Goal: Task Accomplishment & Management: Complete application form

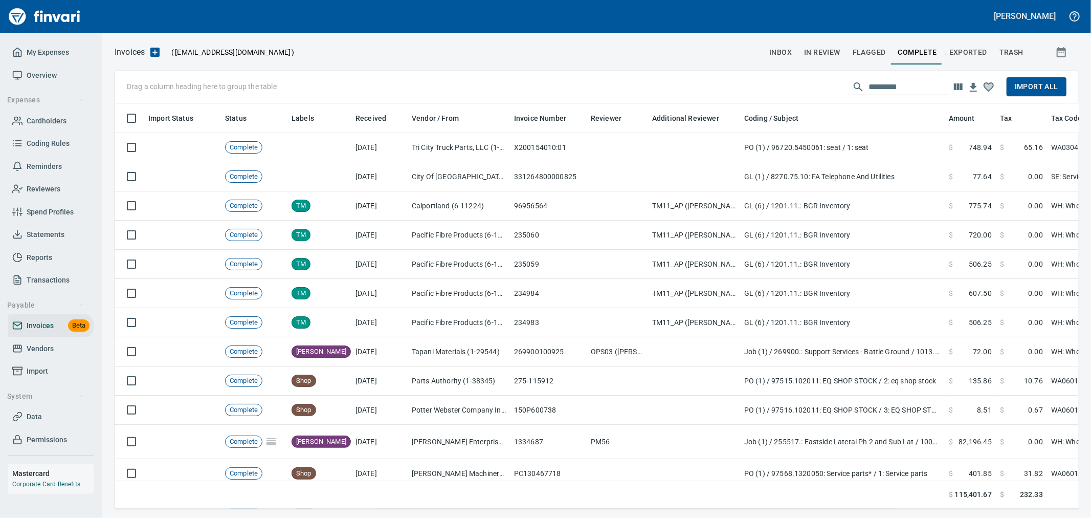
scroll to position [388, 948]
click at [52, 118] on span "Cardholders" at bounding box center [47, 121] width 40 height 13
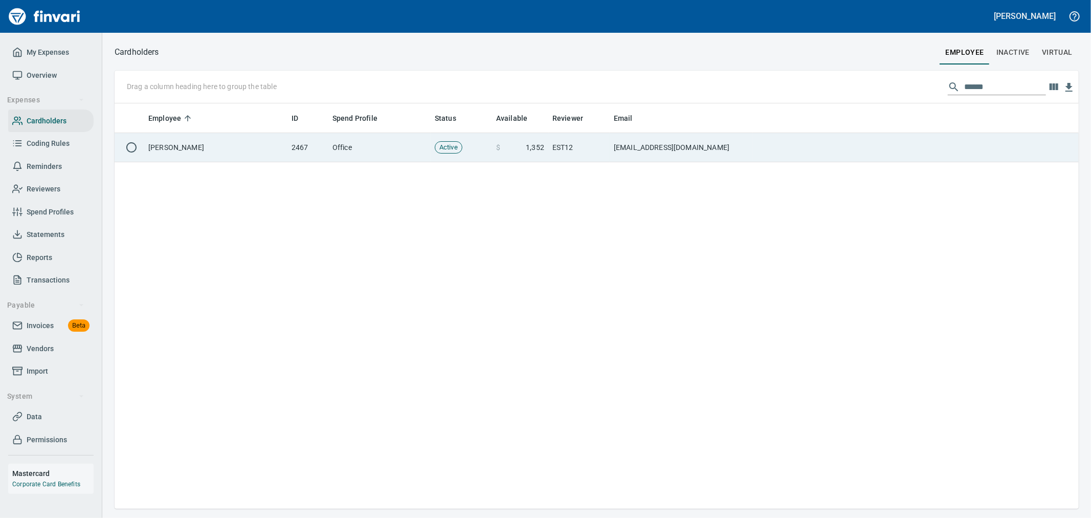
scroll to position [1, 1]
click at [210, 155] on td "[PERSON_NAME]" at bounding box center [215, 147] width 143 height 29
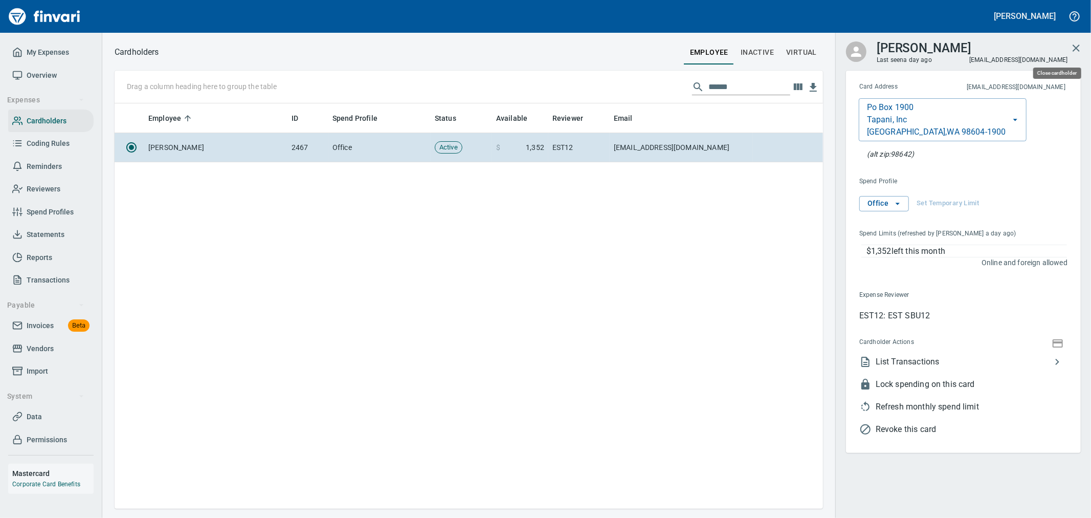
scroll to position [397, 700]
click at [1081, 45] on icon "button" at bounding box center [1076, 48] width 12 height 12
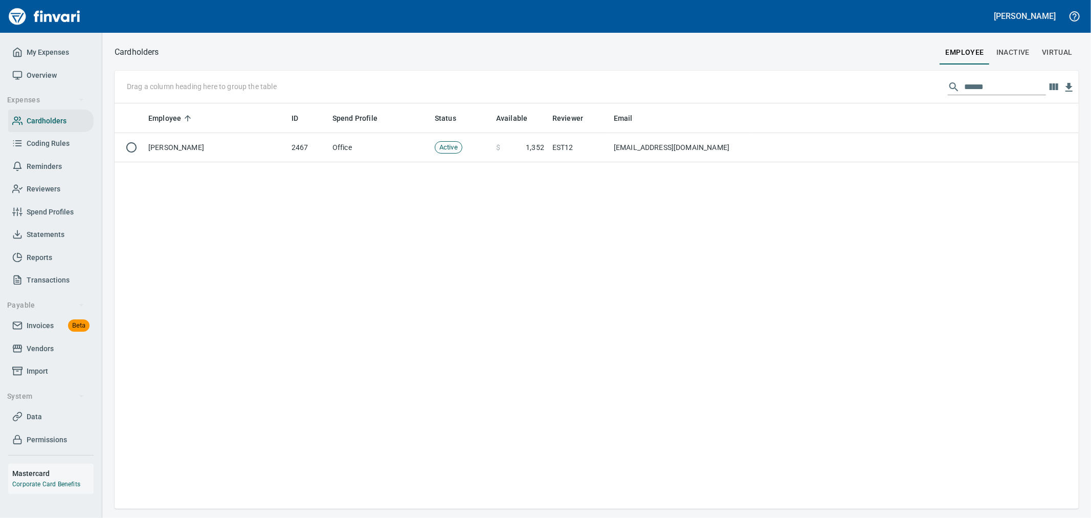
scroll to position [1, 1]
drag, startPoint x: 996, startPoint y: 91, endPoint x: 863, endPoint y: 73, distance: 133.7
click at [865, 73] on div "Drag a column heading here to group the table ******" at bounding box center [597, 87] width 965 height 33
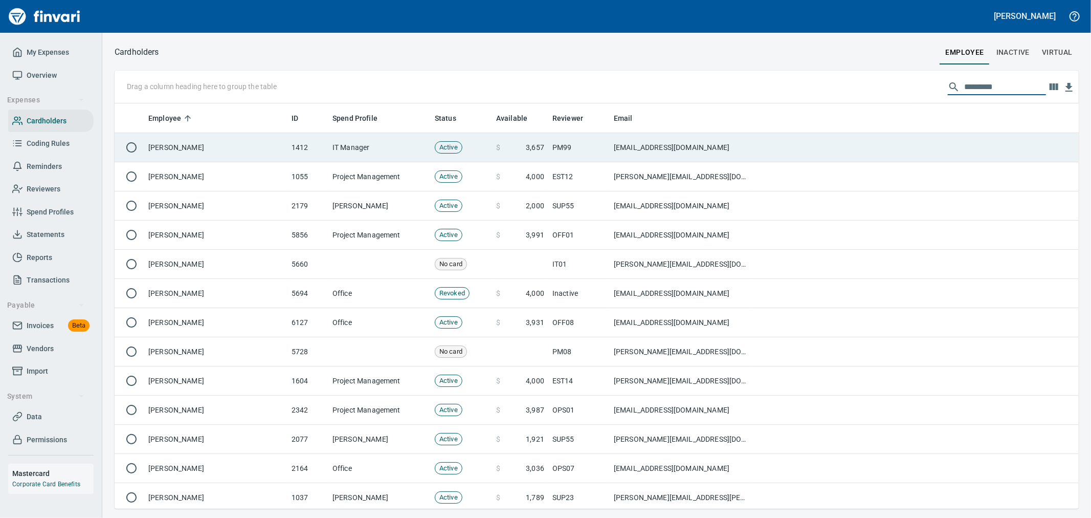
click at [374, 145] on td "IT Manager" at bounding box center [379, 147] width 102 height 29
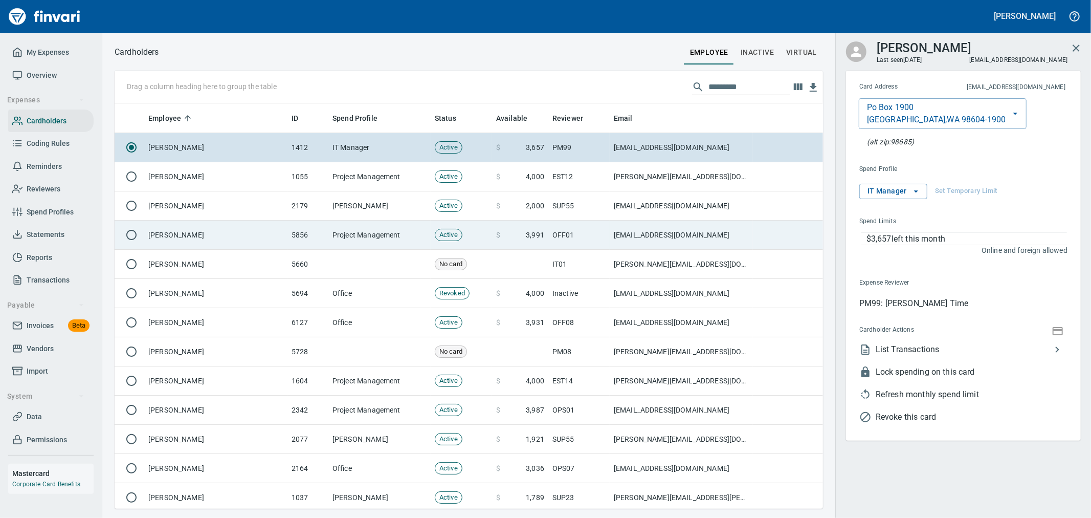
scroll to position [397, 692]
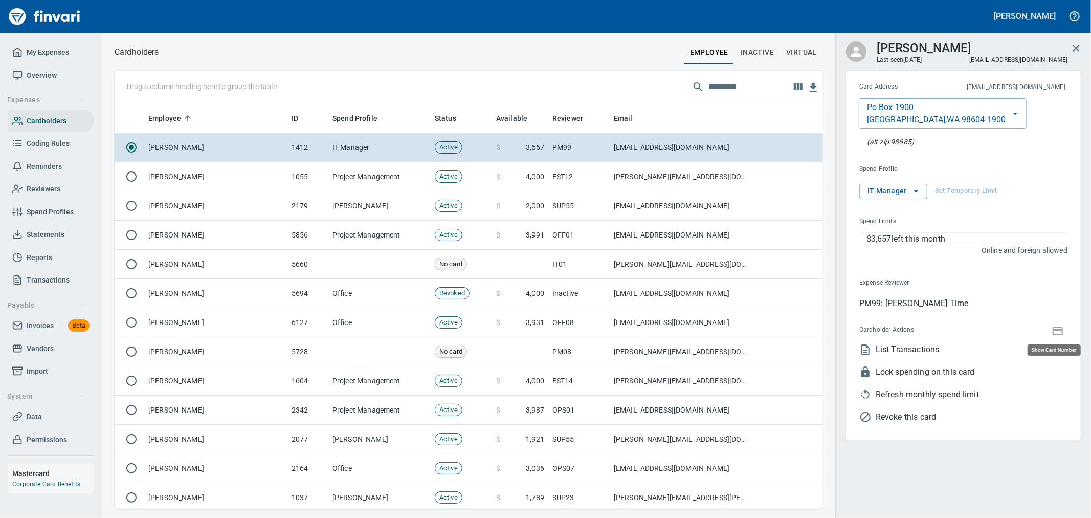
click at [1062, 333] on icon "button" at bounding box center [1058, 331] width 10 height 8
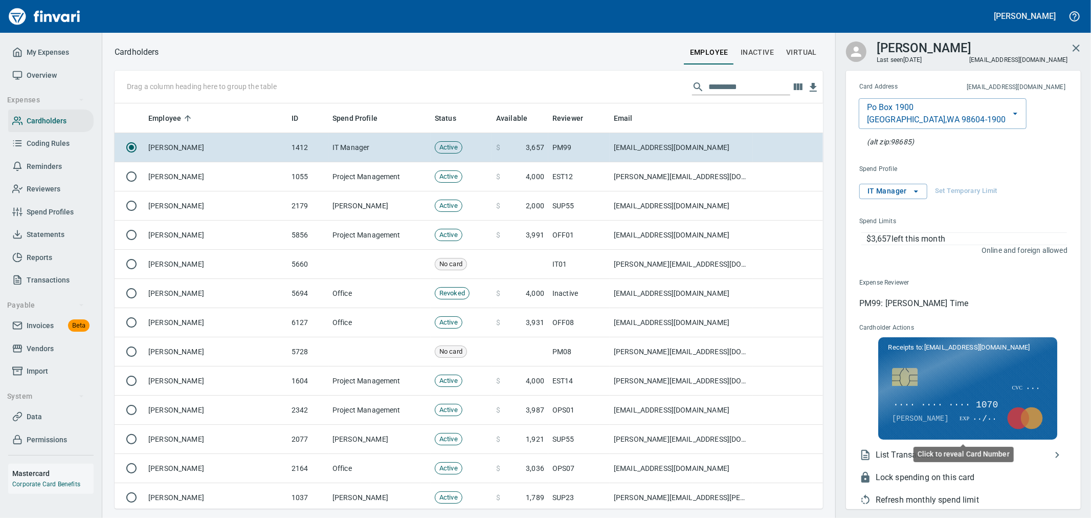
click at [979, 404] on span "···· ···· ···· 1070" at bounding box center [945, 405] width 107 height 13
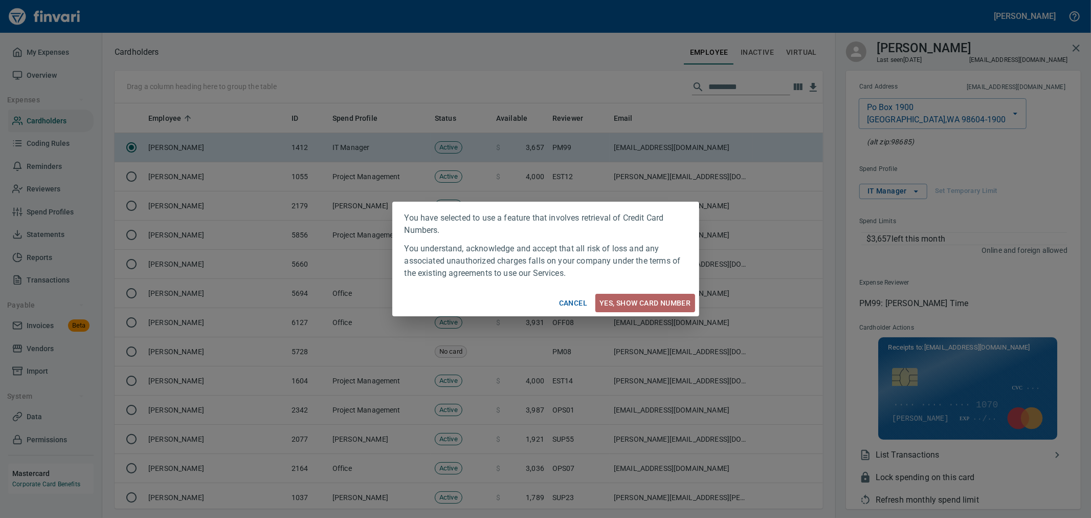
click at [668, 297] on span "Yes, Show card number" at bounding box center [645, 303] width 91 height 13
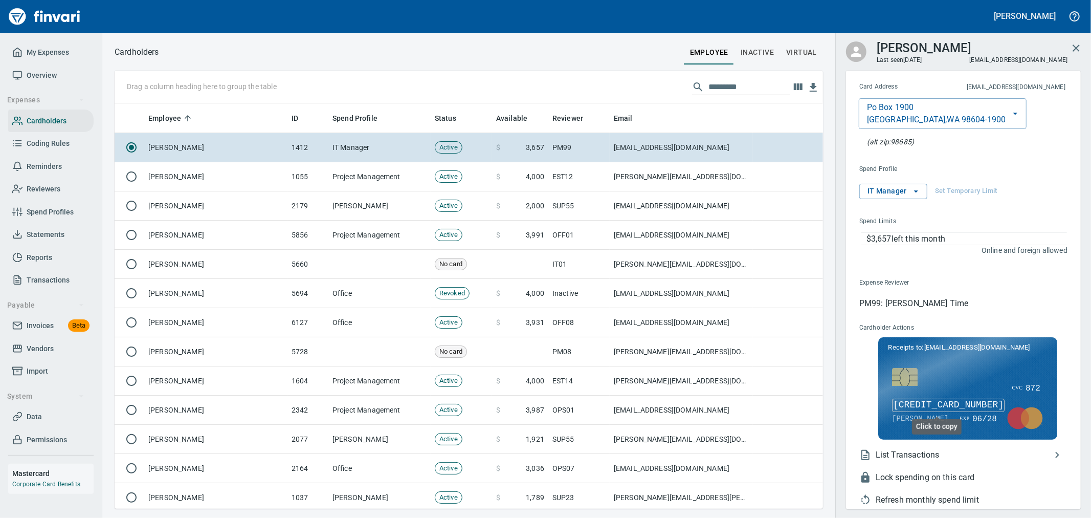
click at [975, 405] on span "[CREDIT_CARD_NUMBER]" at bounding box center [948, 405] width 113 height 13
click at [58, 53] on span "My Expenses" at bounding box center [48, 52] width 42 height 13
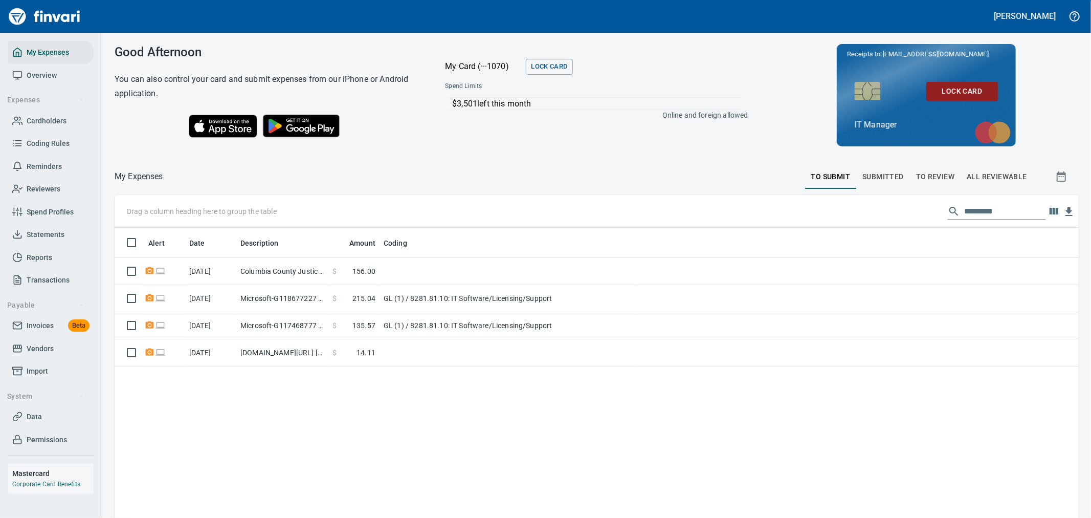
scroll to position [397, 948]
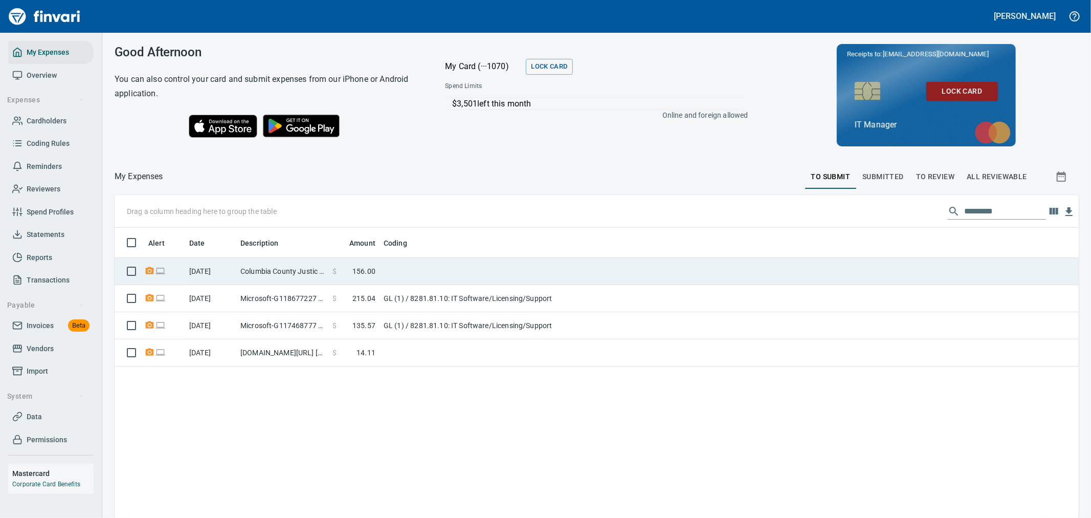
click at [403, 274] on td at bounding box center [508, 271] width 256 height 27
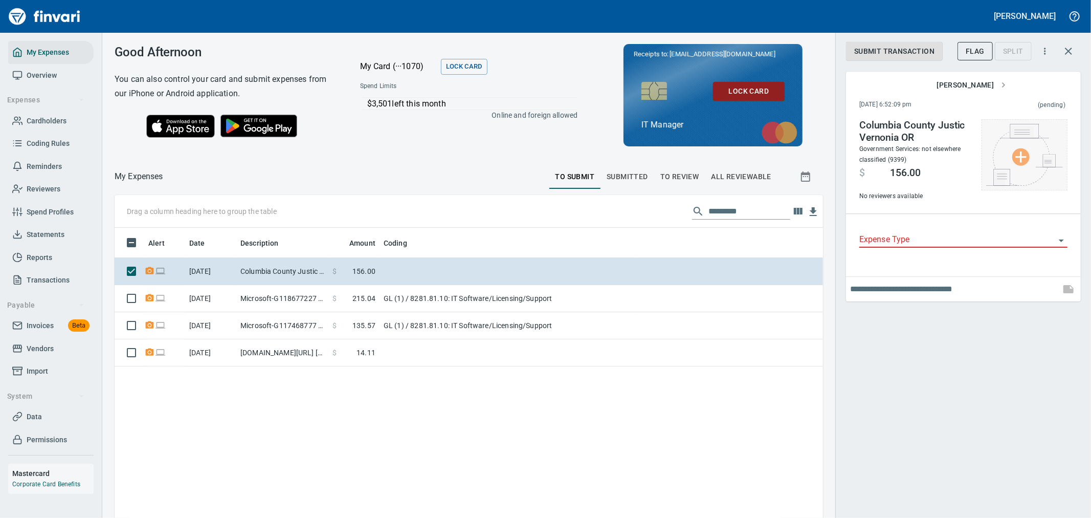
click at [1006, 146] on img at bounding box center [1025, 155] width 77 height 62
click at [1013, 156] on li "Choose from Computer..." at bounding box center [1027, 155] width 107 height 18
click at [919, 246] on input "Expense Type" at bounding box center [958, 240] width 196 height 14
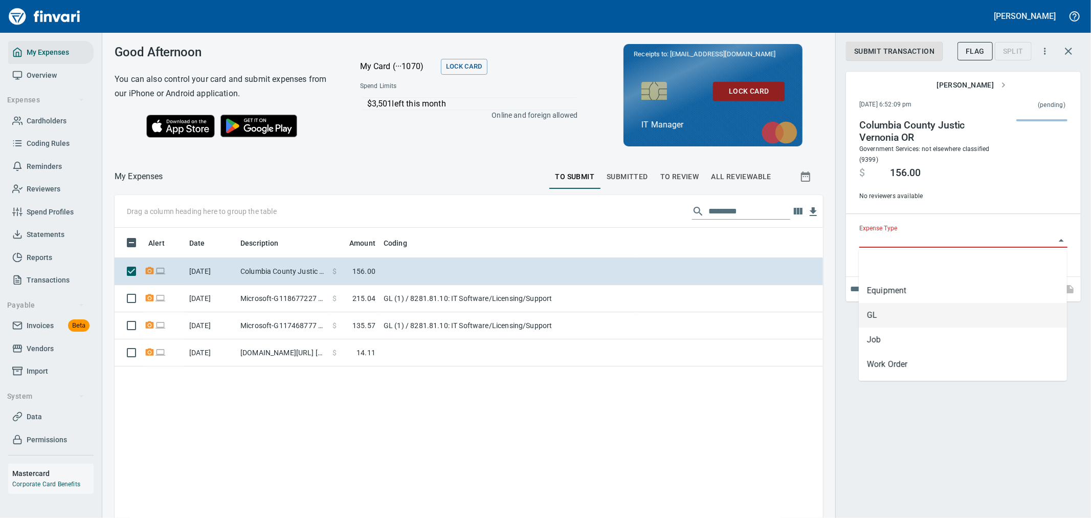
click at [916, 311] on li "GL" at bounding box center [963, 315] width 208 height 25
type input "**"
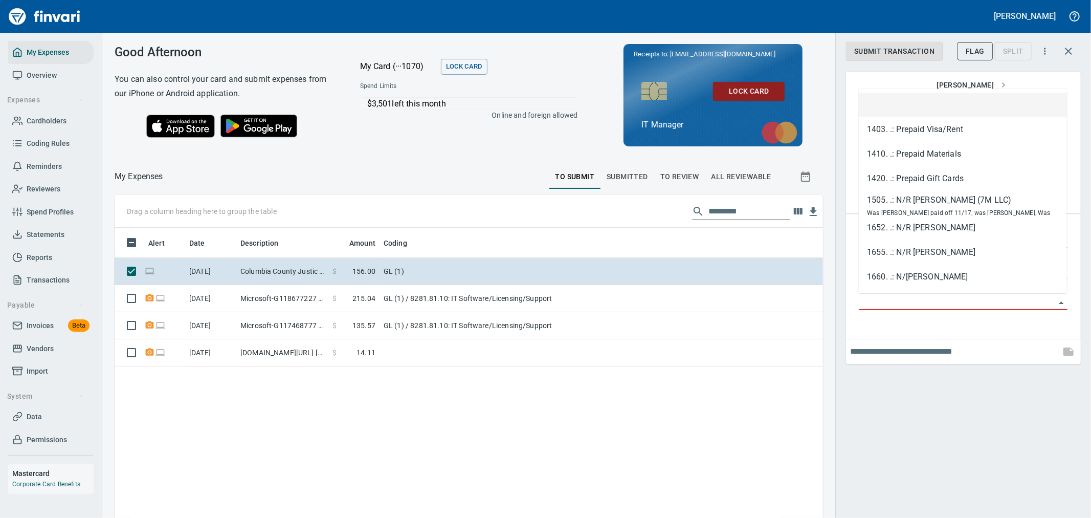
click at [917, 305] on input "GL Account" at bounding box center [958, 302] width 196 height 14
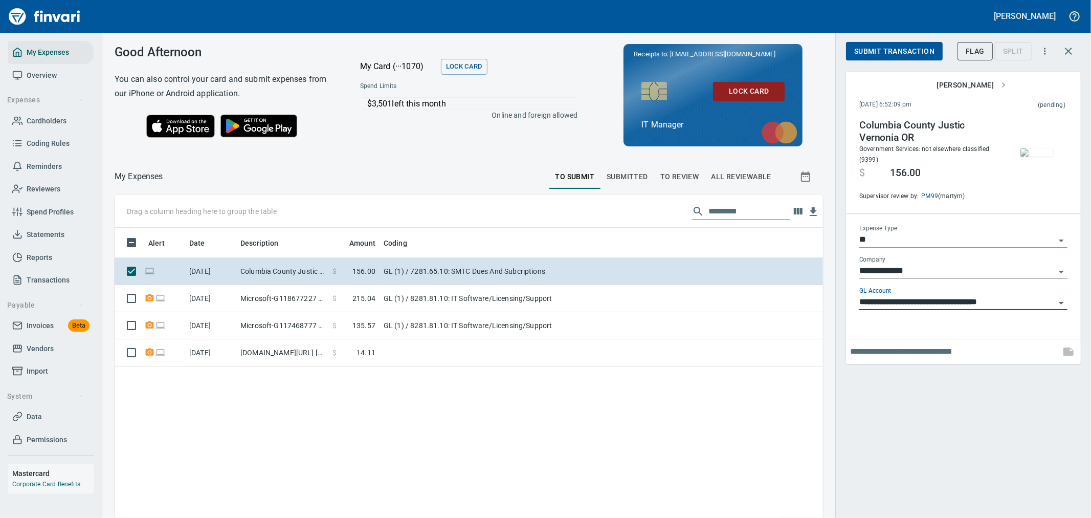
click at [913, 49] on span "Submit Transaction" at bounding box center [895, 51] width 80 height 13
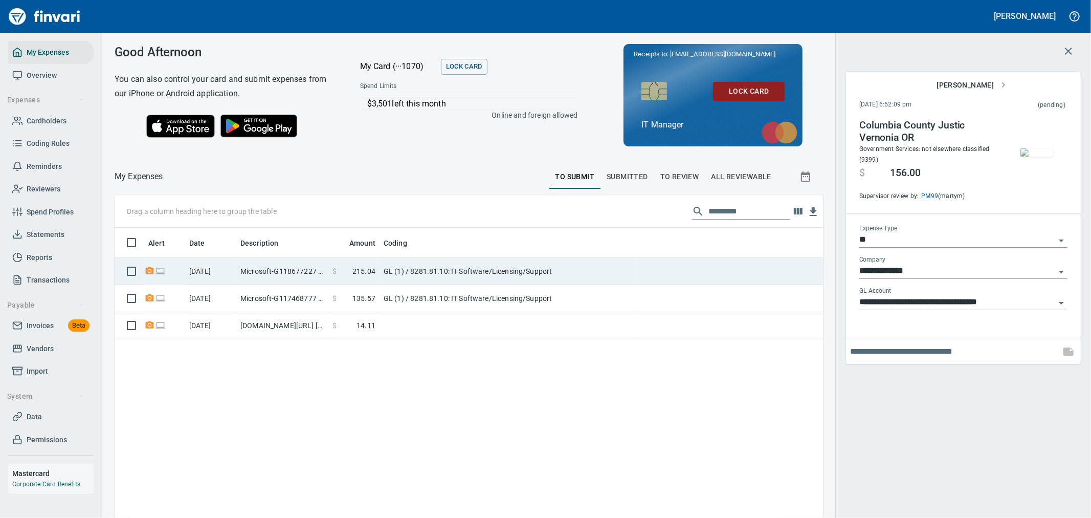
click at [480, 276] on td "GL (1) / 8281.81.10: IT Software/Licensing/Support" at bounding box center [508, 271] width 256 height 27
type input "**********"
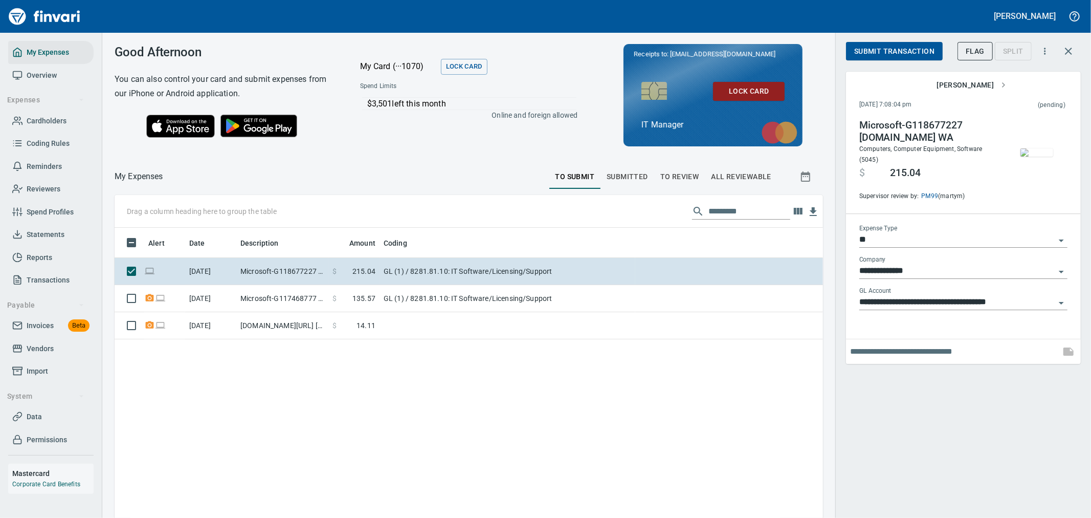
scroll to position [397, 692]
drag, startPoint x: 933, startPoint y: 48, endPoint x: 853, endPoint y: 92, distance: 90.7
click at [933, 48] on span "Submit Transaction" at bounding box center [895, 51] width 80 height 13
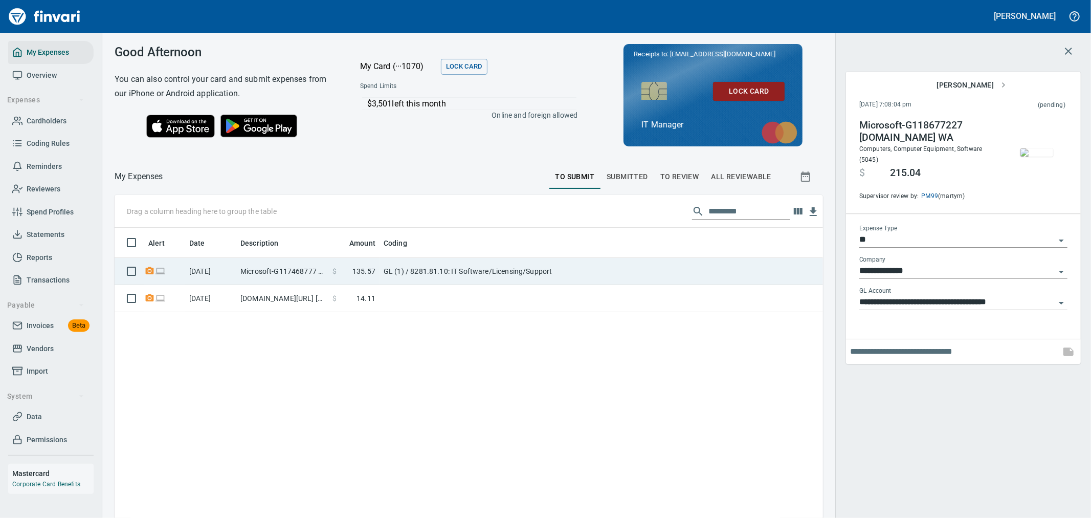
click at [524, 280] on td "GL (1) / 8281.81.10: IT Software/Licensing/Support" at bounding box center [508, 271] width 256 height 27
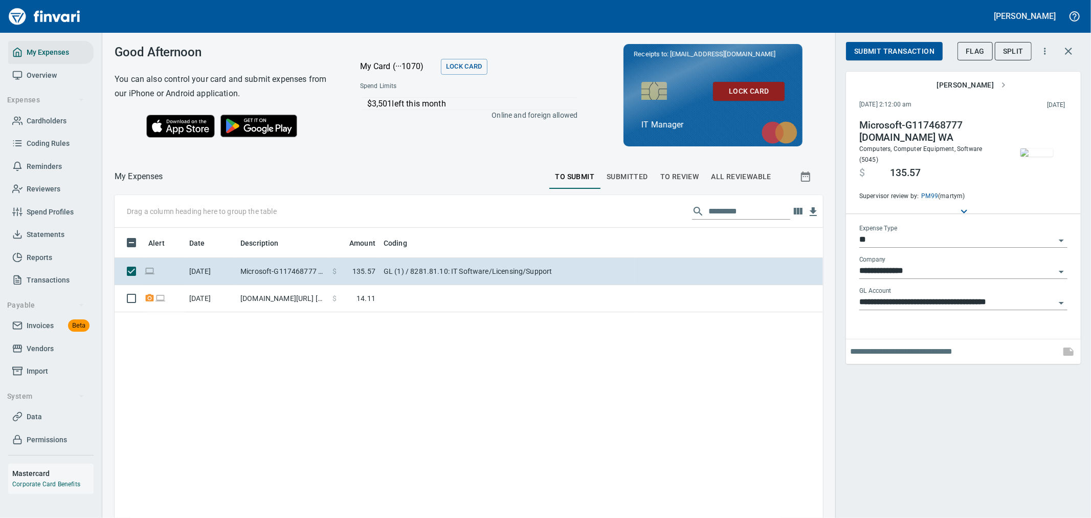
click at [903, 47] on span "Submit Transaction" at bounding box center [895, 51] width 80 height 13
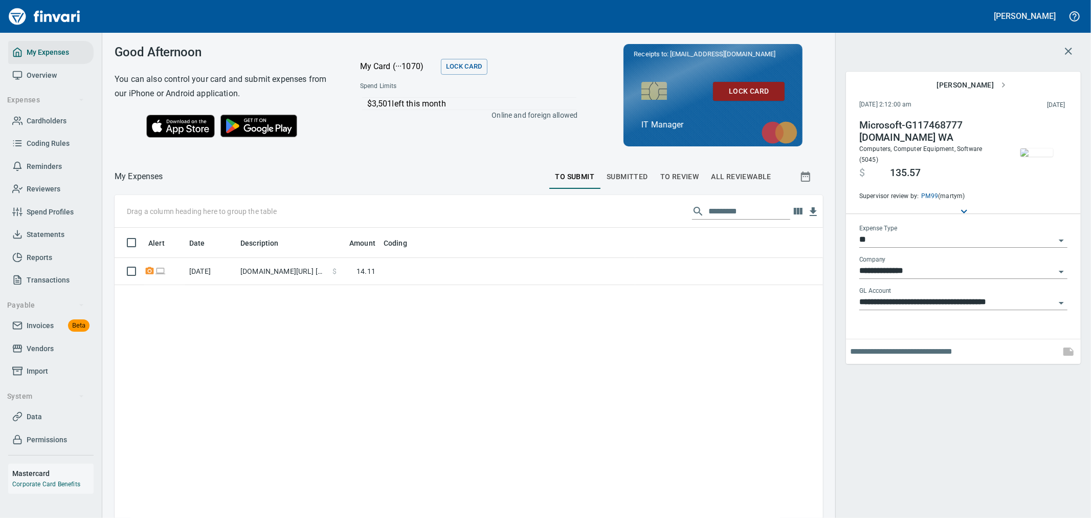
click at [672, 185] on button "To Review" at bounding box center [679, 176] width 51 height 25
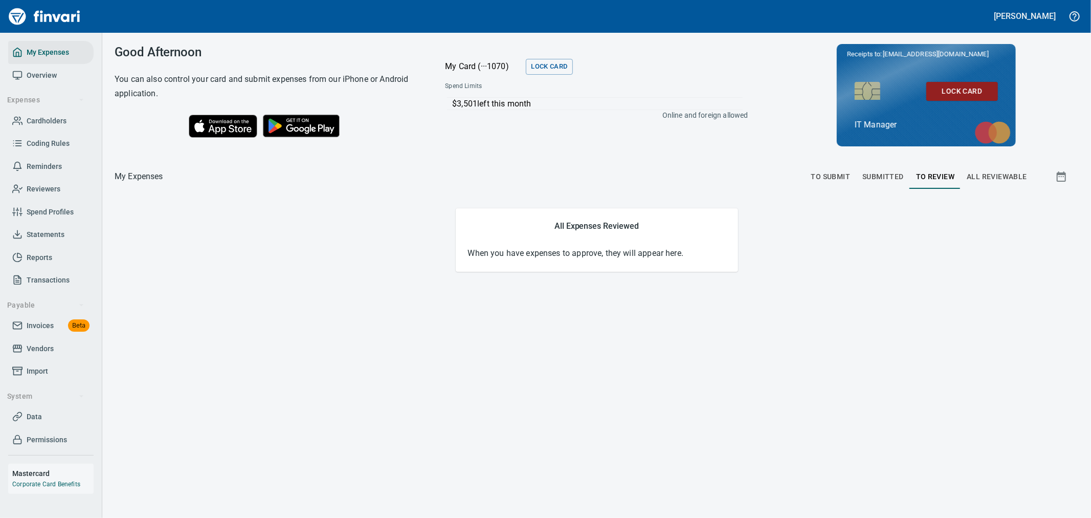
click at [824, 180] on span "To Submit" at bounding box center [831, 176] width 39 height 13
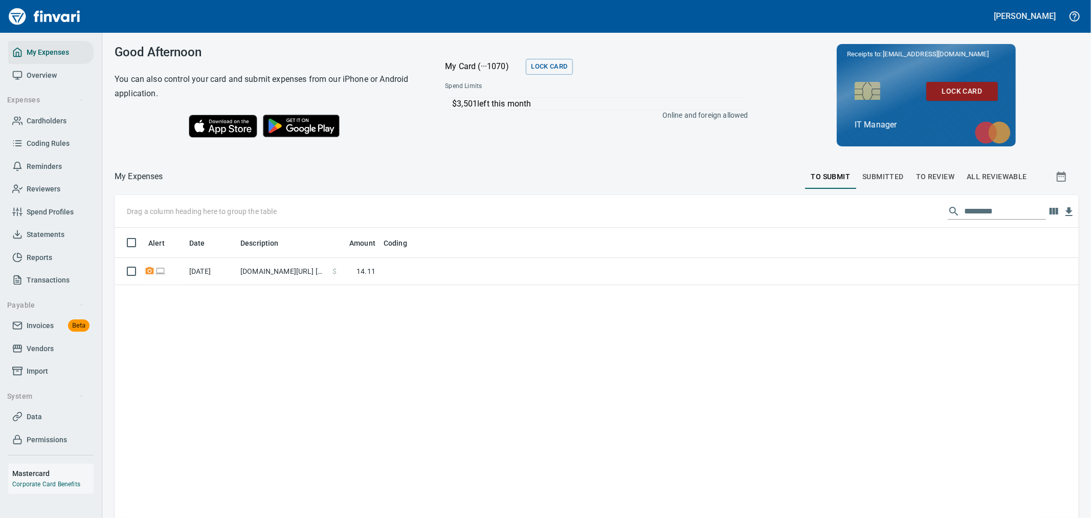
scroll to position [397, 948]
